Goal: Transaction & Acquisition: Purchase product/service

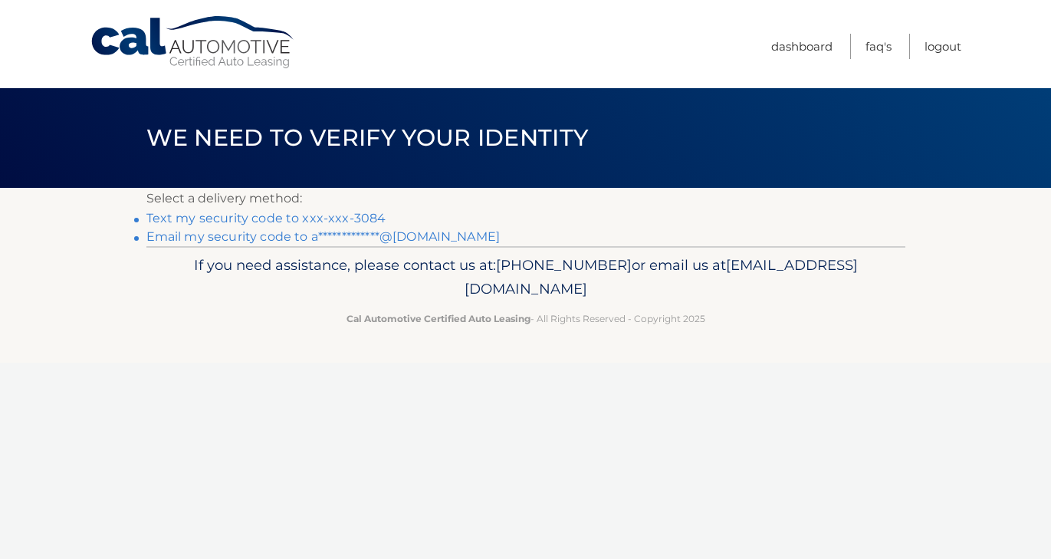
click at [335, 219] on link "Text my security code to xxx-xxx-3084" at bounding box center [266, 218] width 240 height 15
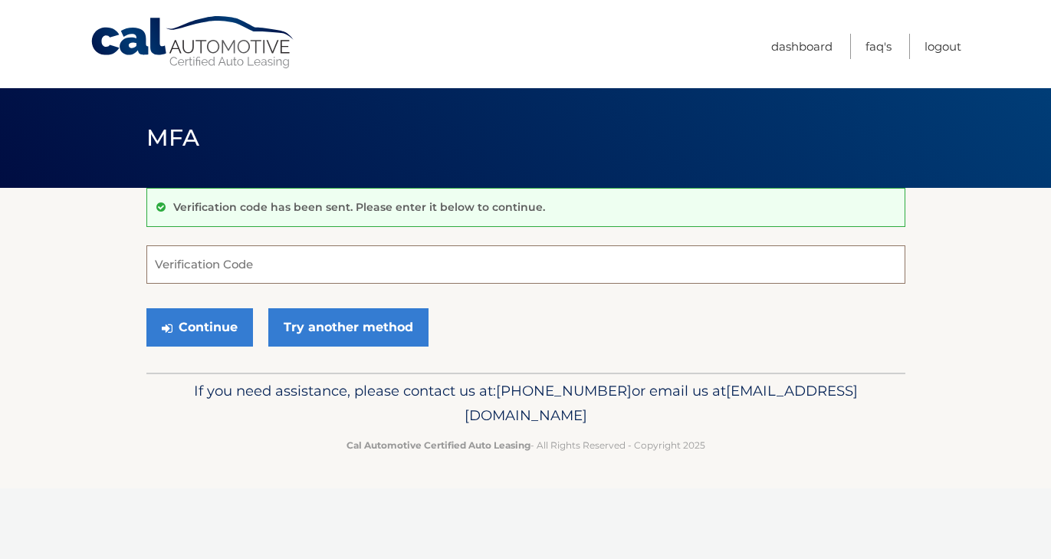
click at [277, 252] on input "Verification Code" at bounding box center [525, 264] width 759 height 38
type input "314220"
click at [189, 323] on button "Continue" at bounding box center [199, 327] width 107 height 38
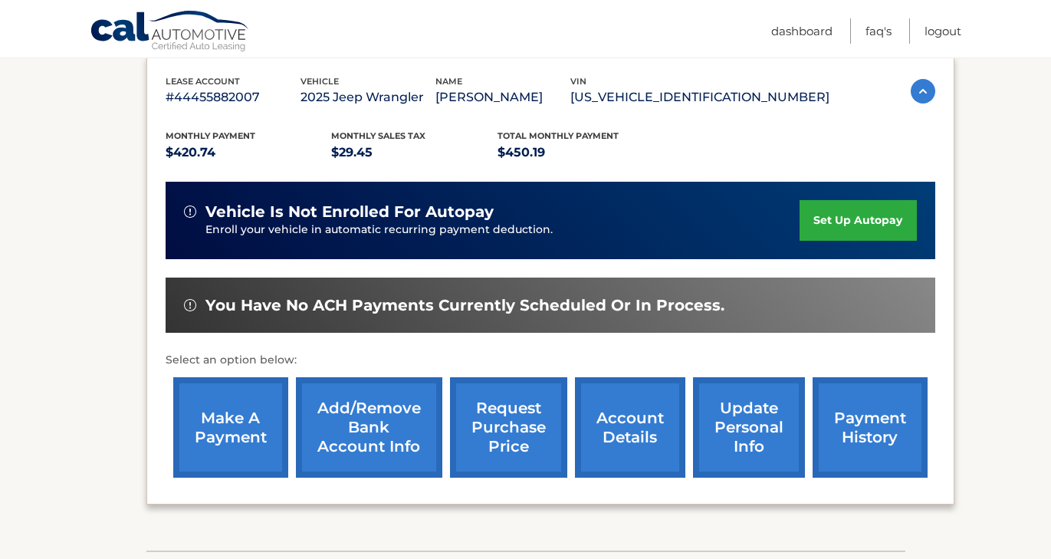
scroll to position [253, 0]
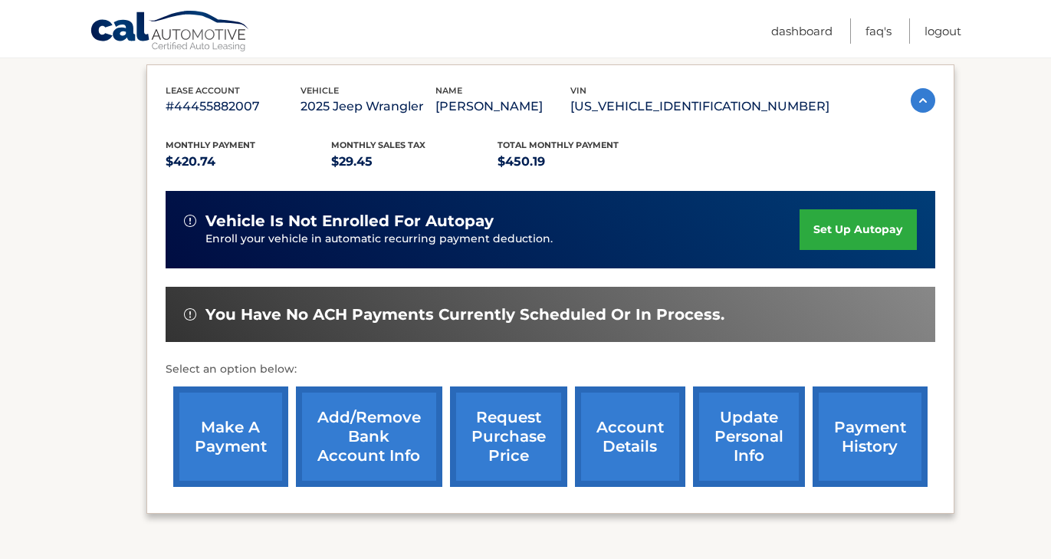
click at [222, 420] on link "make a payment" at bounding box center [230, 436] width 115 height 100
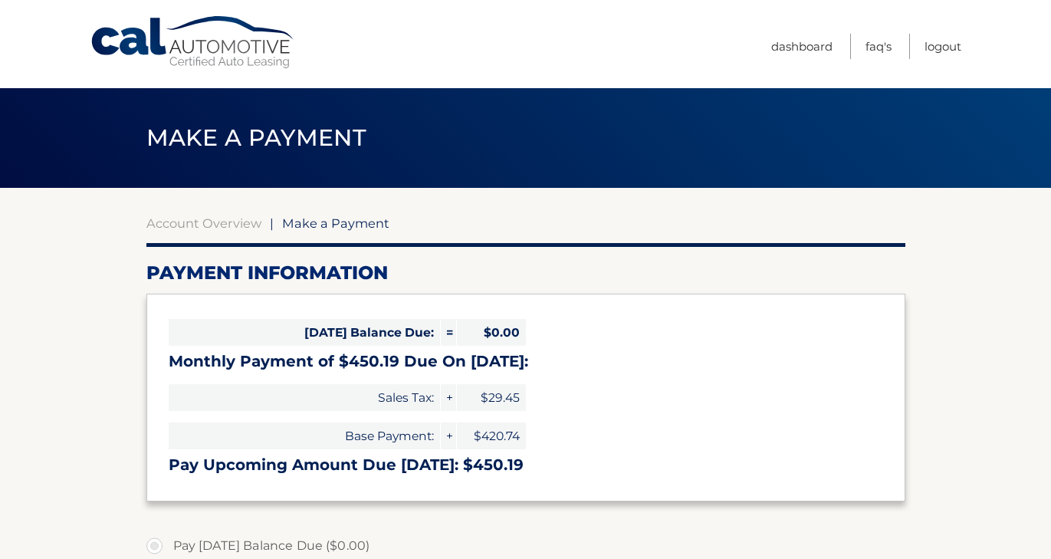
select select "MGU2MjJjZDctODdjYS00MzFmLThkMDQtZjIyMmU2NTY1NDkz"
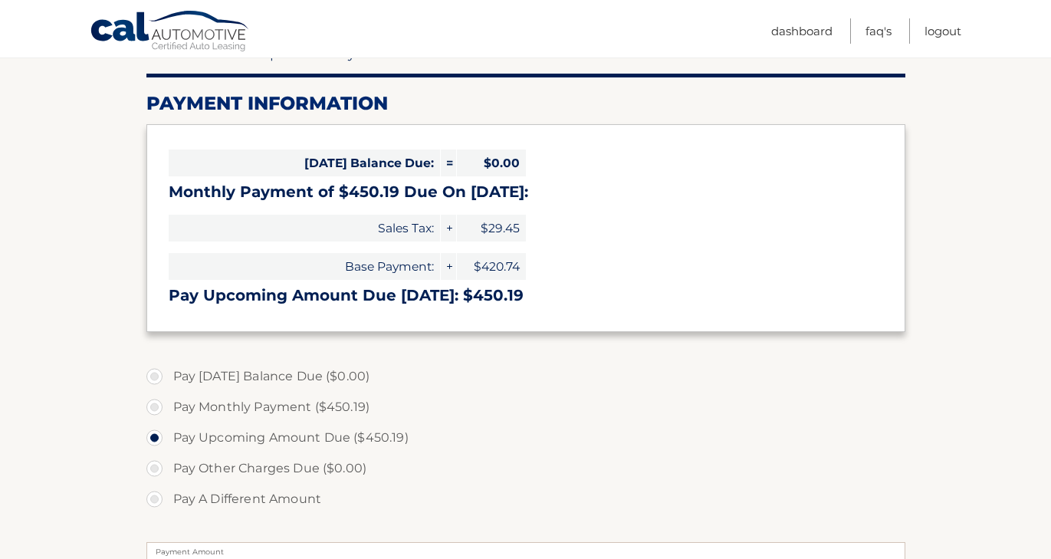
scroll to position [172, 0]
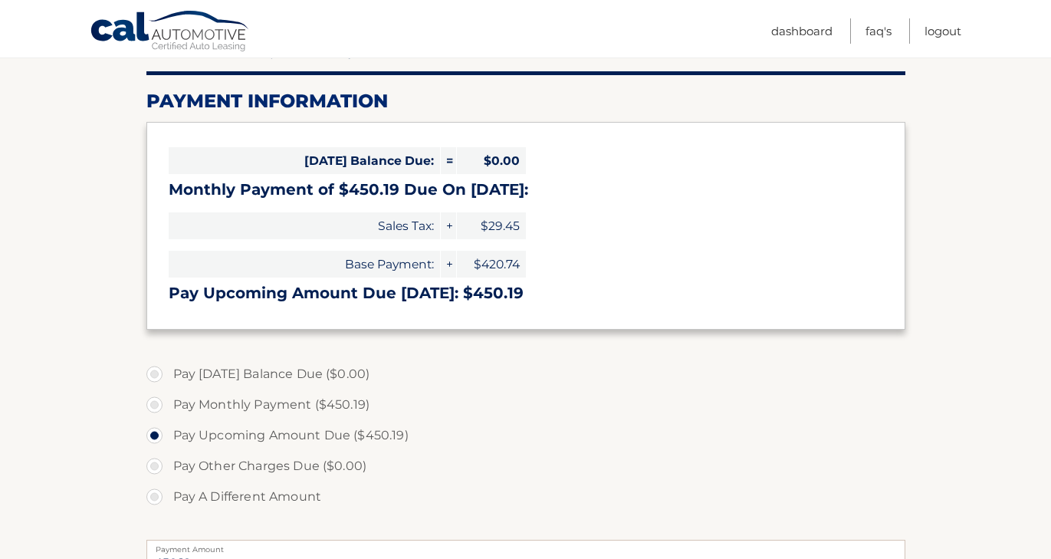
click at [209, 403] on label "Pay Monthly Payment ($450.19)" at bounding box center [525, 404] width 759 height 31
click at [168, 403] on input "Pay Monthly Payment ($450.19)" at bounding box center [160, 401] width 15 height 25
radio input "true"
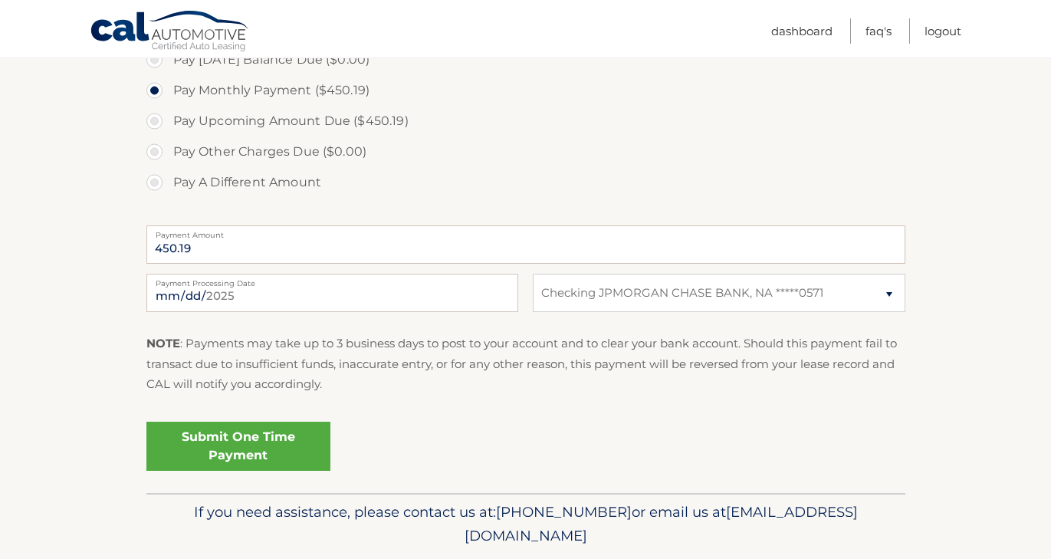
scroll to position [489, 0]
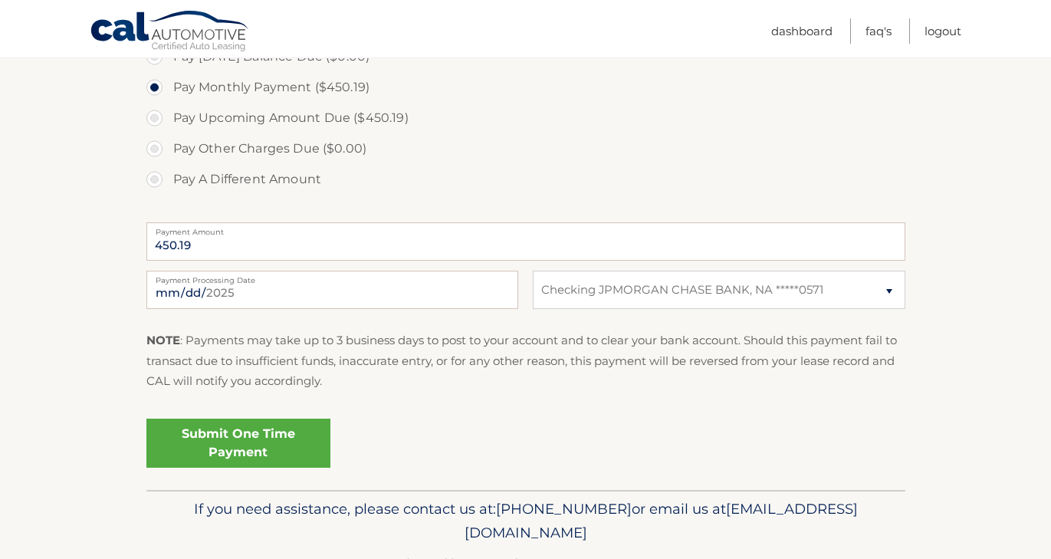
click at [192, 453] on link "Submit One Time Payment" at bounding box center [238, 443] width 184 height 49
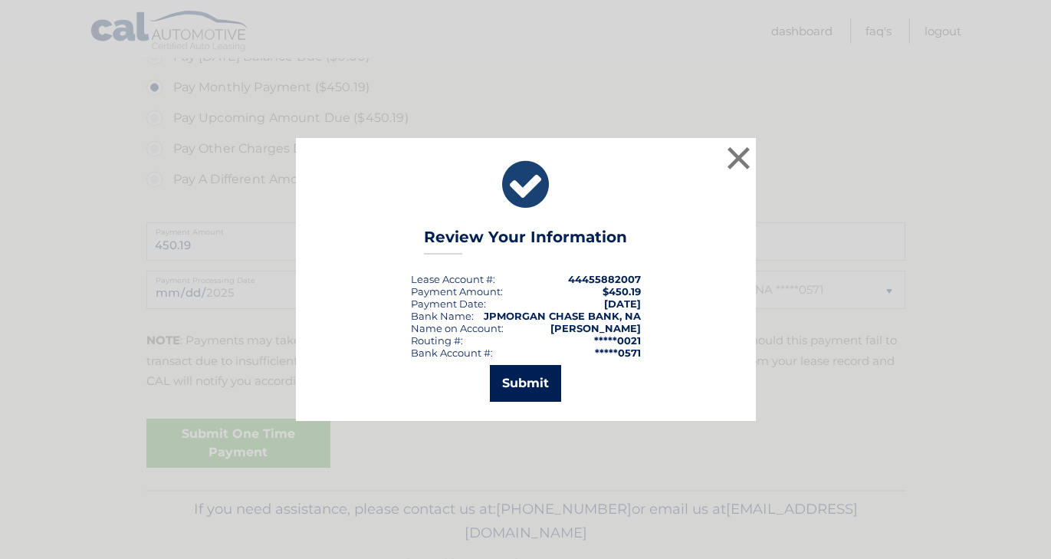
click at [528, 386] on button "Submit" at bounding box center [525, 383] width 71 height 37
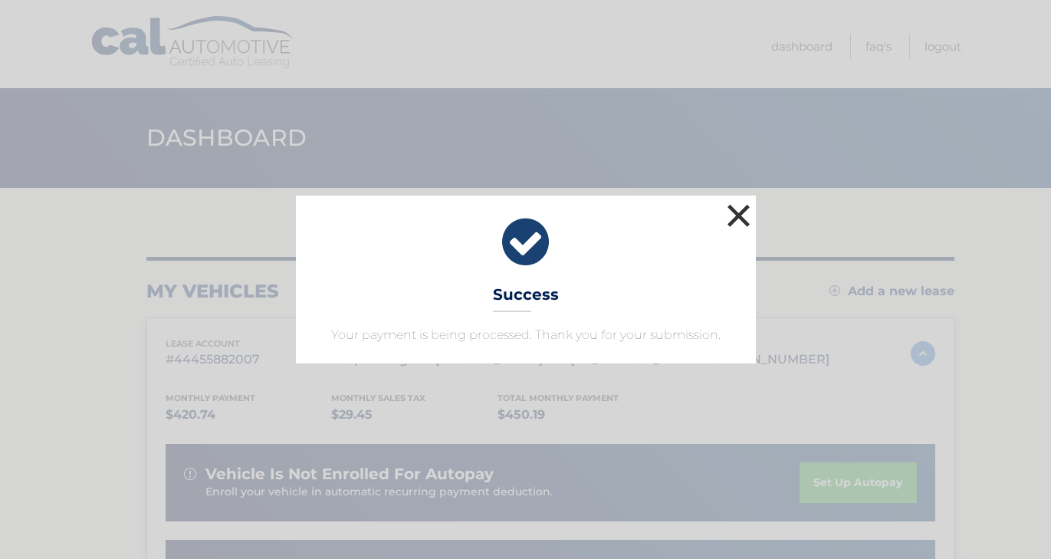
click at [738, 219] on button "×" at bounding box center [739, 215] width 31 height 31
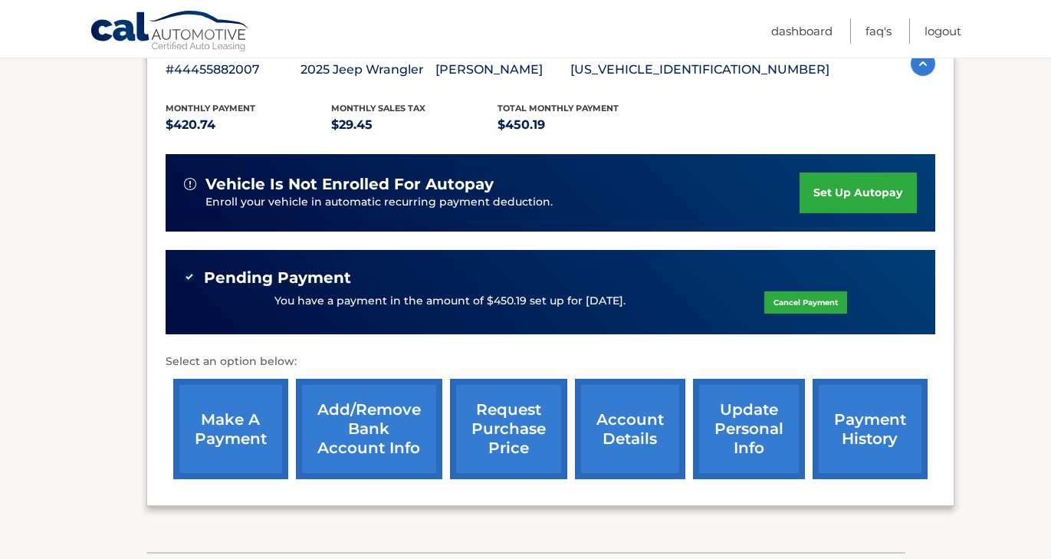
scroll to position [314, 0]
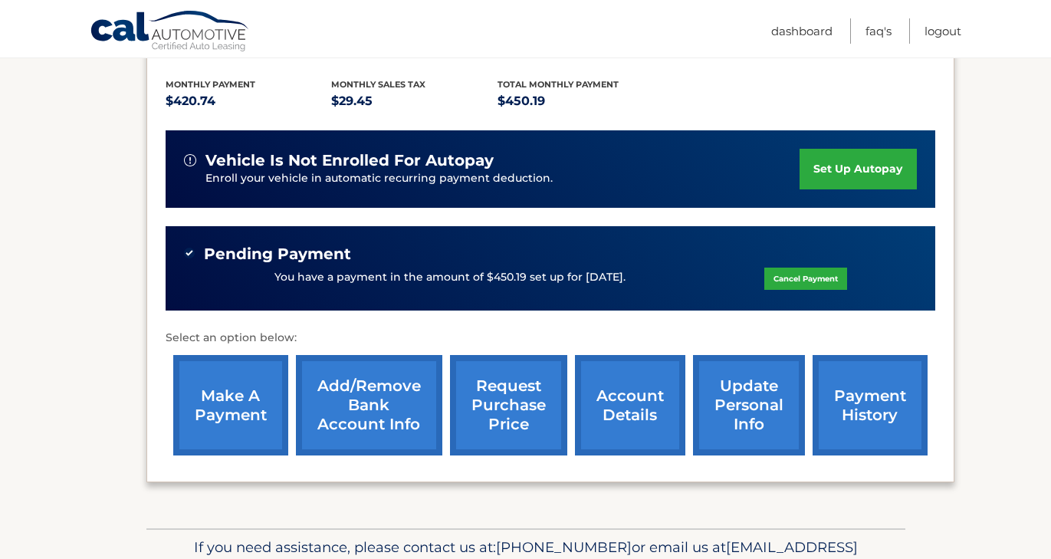
click at [905, 429] on link "payment history" at bounding box center [870, 405] width 115 height 100
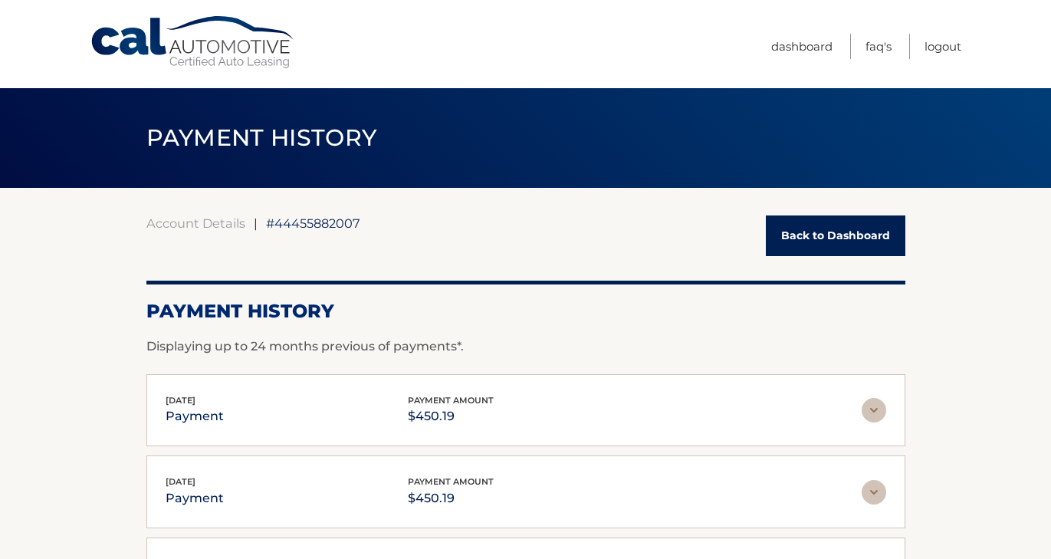
click at [820, 232] on link "Back to Dashboard" at bounding box center [836, 235] width 140 height 41
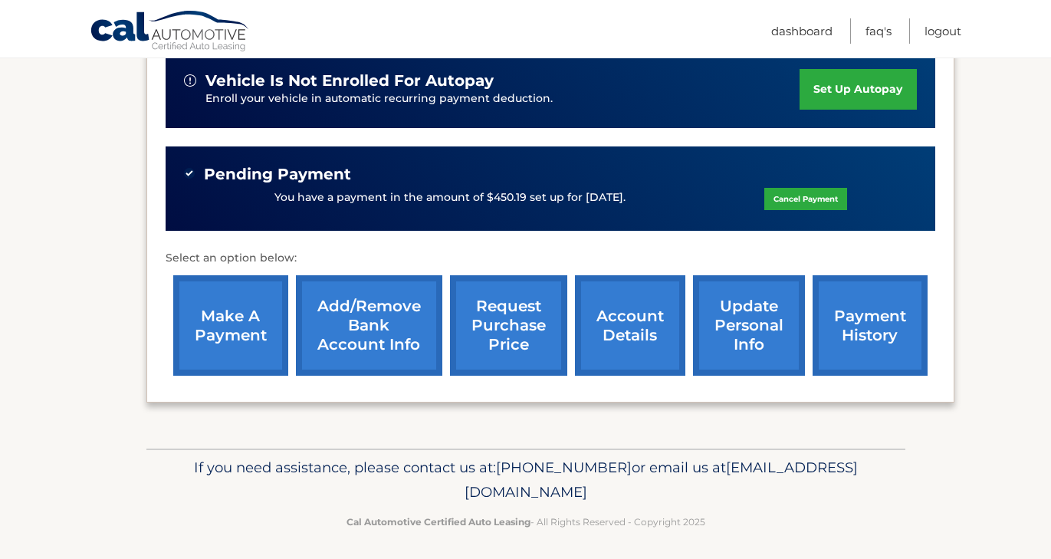
scroll to position [399, 0]
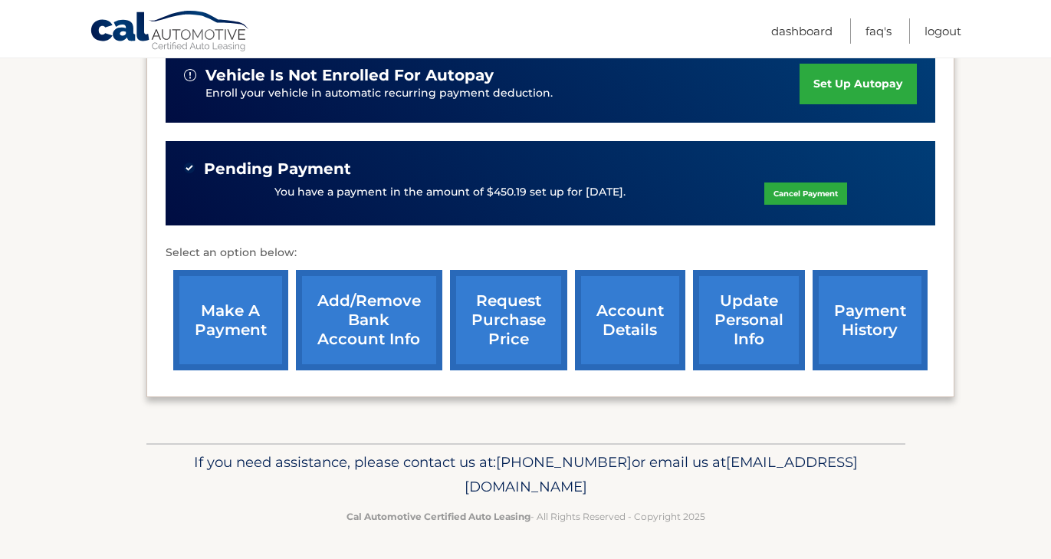
click at [612, 334] on link "account details" at bounding box center [630, 320] width 110 height 100
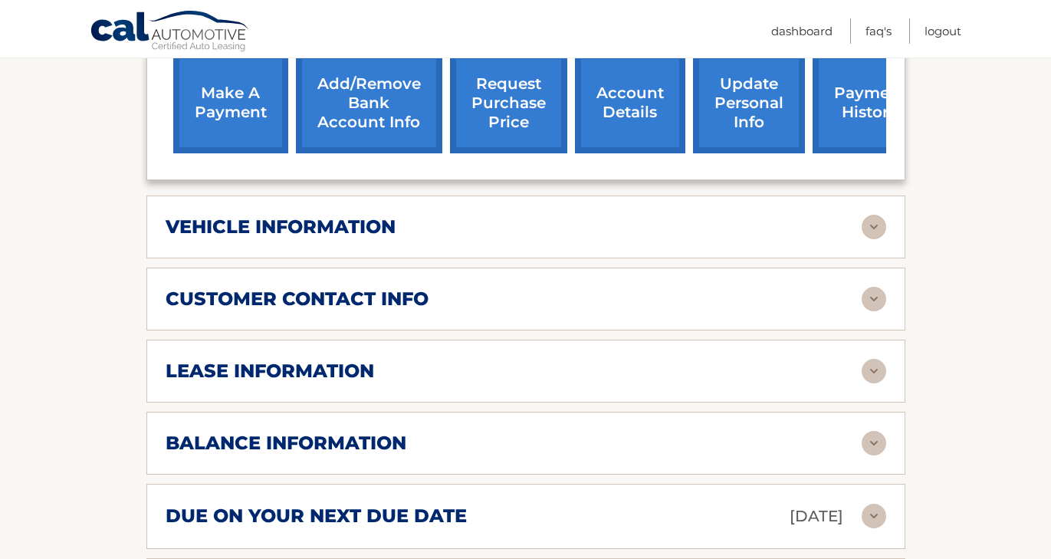
scroll to position [677, 0]
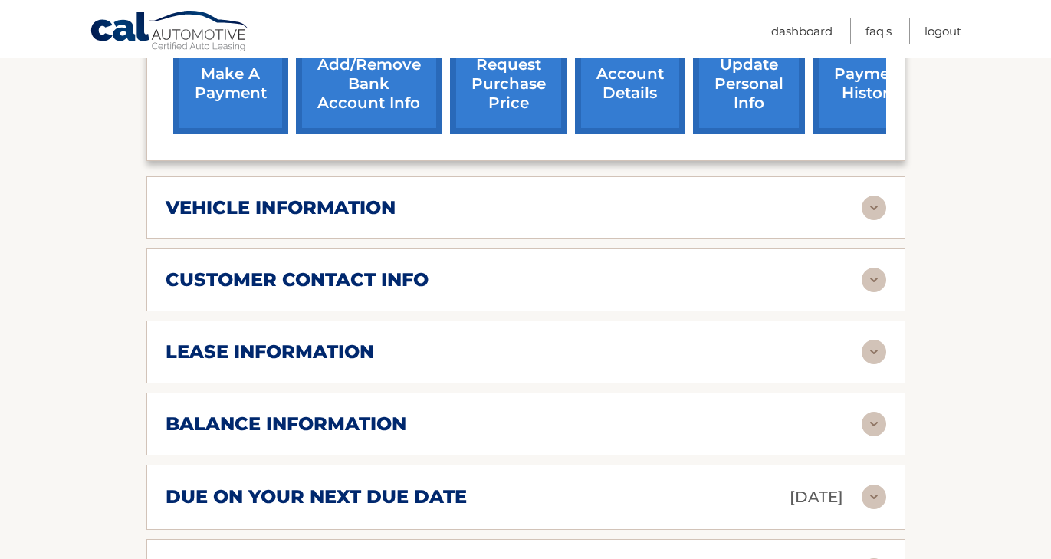
click at [607, 340] on div "lease information" at bounding box center [514, 351] width 696 height 23
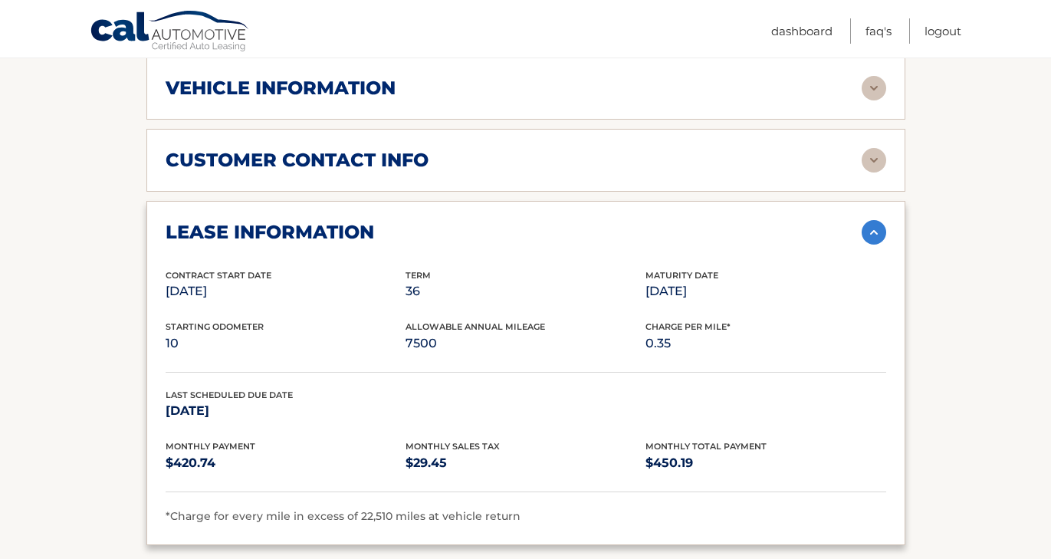
scroll to position [832, 0]
